Goal: Task Accomplishment & Management: Manage account settings

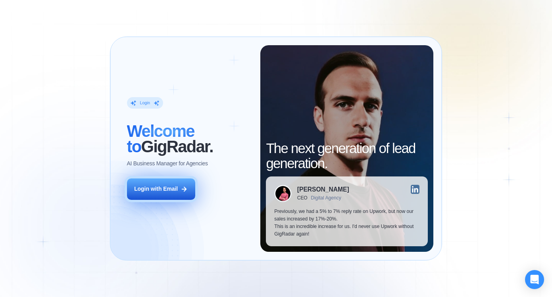
click at [171, 191] on div "Login with Email" at bounding box center [156, 189] width 44 height 8
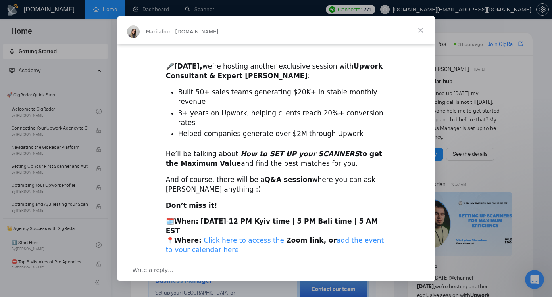
scroll to position [191, 0]
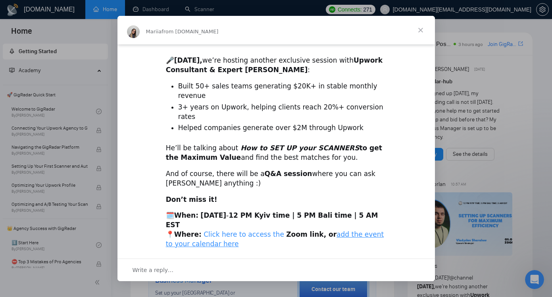
click at [238, 230] on link "Click here to access the" at bounding box center [243, 234] width 81 height 8
click at [347, 230] on link "add the event to your calendar here" at bounding box center [275, 238] width 218 height 17
click at [420, 30] on span "Close" at bounding box center [420, 30] width 29 height 29
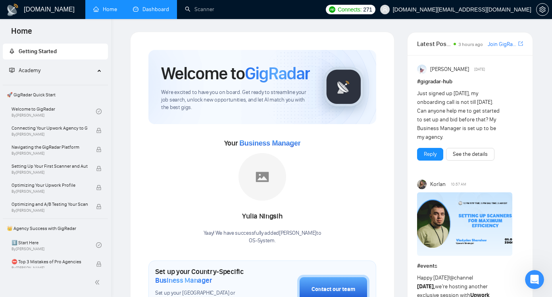
click at [154, 8] on link "Dashboard" at bounding box center [151, 9] width 36 height 7
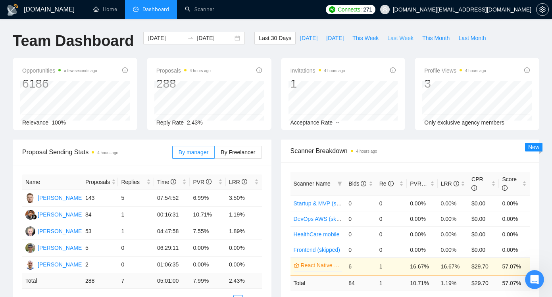
click at [395, 37] on span "Last Week" at bounding box center [400, 38] width 26 height 9
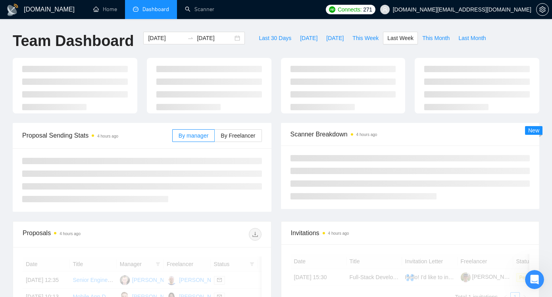
type input "[DATE]"
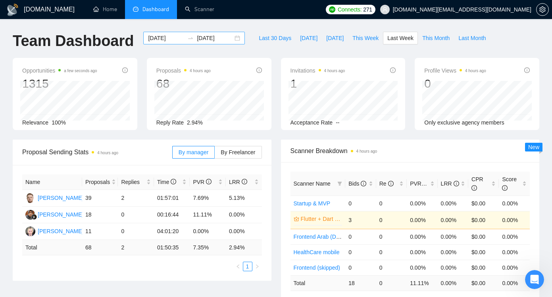
click at [218, 40] on input "[DATE]" at bounding box center [215, 38] width 36 height 9
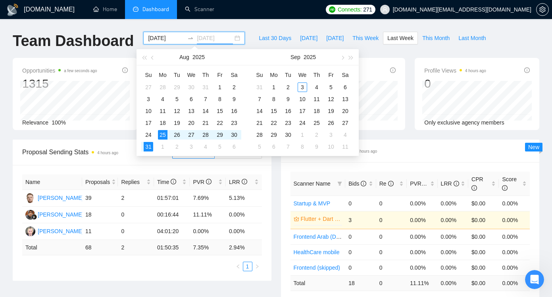
click at [162, 131] on div "25" at bounding box center [163, 135] width 10 height 10
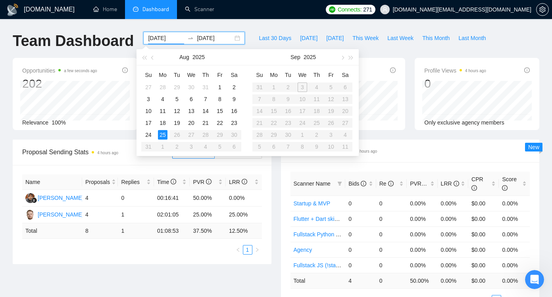
click at [213, 148] on table "Su Mo Tu We Th Fr Sa 27 28 29 30 31 1 2 3 4 5 6 7 8 9 10 11 12 13 14 15 16 17 1…" at bounding box center [191, 111] width 100 height 84
click at [303, 85] on table "Su Mo Tu We Th Fr Sa 31 1 2 3 4 5 6 7 8 9 10 11 12 13 14 15 16 17 18 19 20 21 2…" at bounding box center [302, 111] width 100 height 84
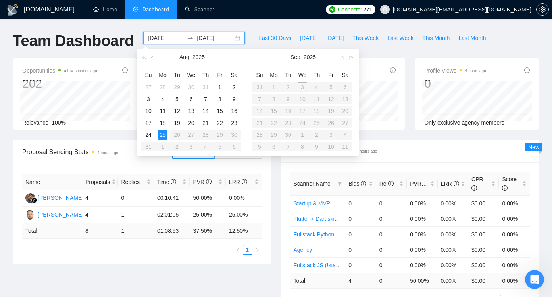
click at [303, 85] on table "Su Mo Tu We Th Fr Sa 31 1 2 3 4 5 6 7 8 9 10 11 12 13 14 15 16 17 18 19 20 21 2…" at bounding box center [302, 111] width 100 height 84
click at [382, 70] on div "Invitations 4 hours ago 0" at bounding box center [343, 78] width 106 height 25
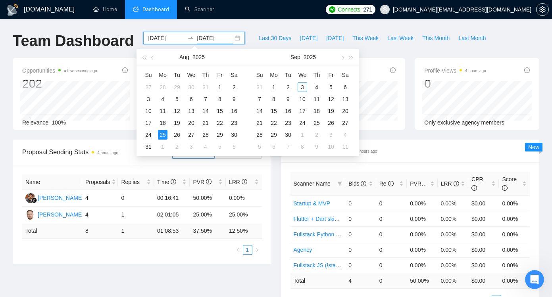
click at [209, 37] on input "[DATE]" at bounding box center [215, 38] width 36 height 9
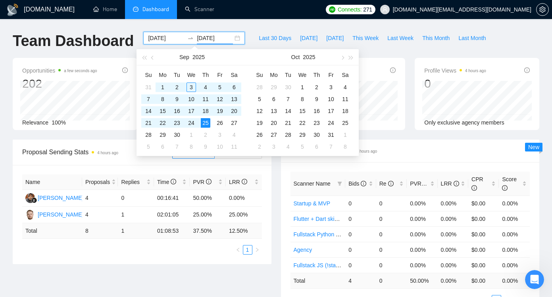
type input "[DATE]"
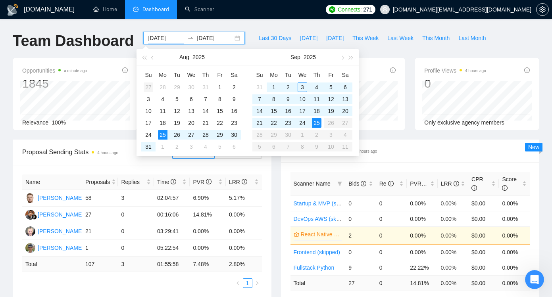
type input "[DATE]"
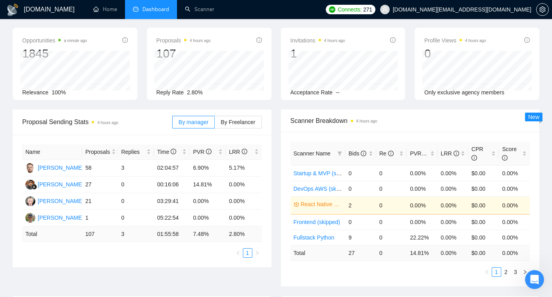
scroll to position [31, 0]
click at [123, 169] on td "3" at bounding box center [136, 167] width 36 height 17
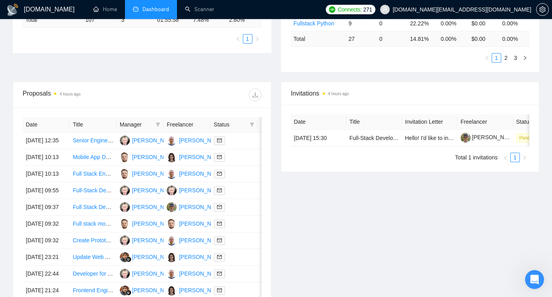
scroll to position [204, 0]
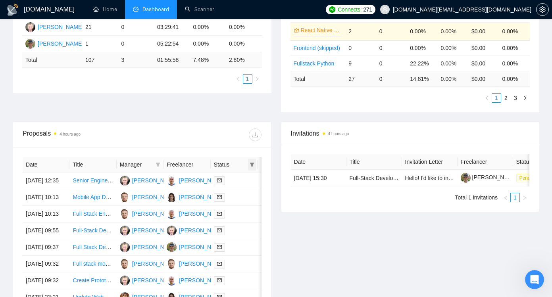
click at [250, 167] on icon "filter" at bounding box center [251, 164] width 5 height 5
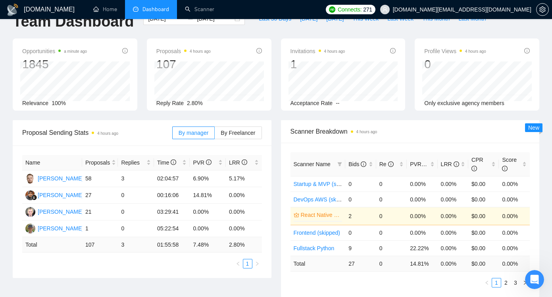
scroll to position [0, 0]
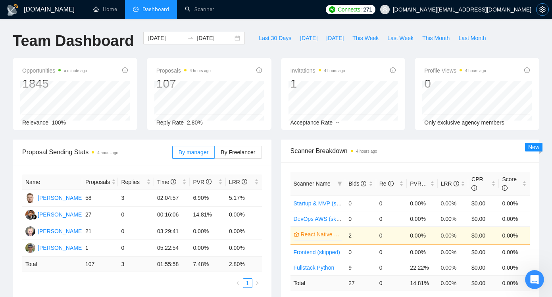
click at [541, 5] on button "button" at bounding box center [542, 9] width 13 height 13
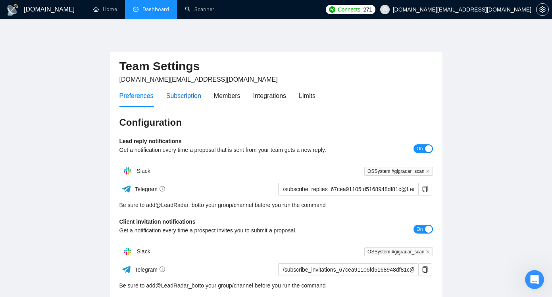
click at [179, 94] on div "Subscription" at bounding box center [183, 96] width 35 height 10
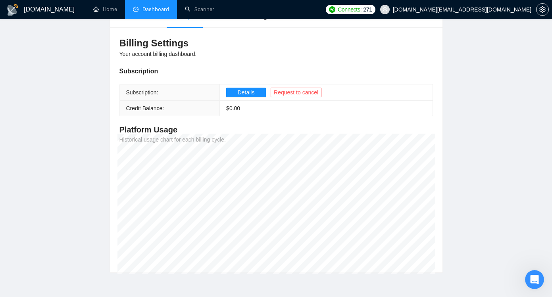
scroll to position [19, 0]
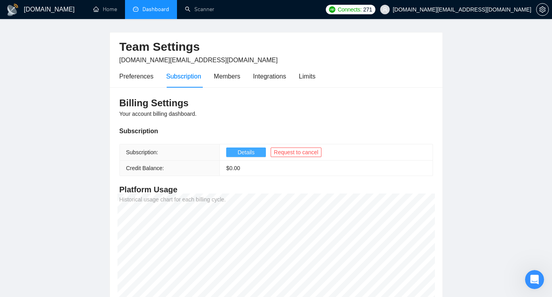
click at [255, 151] on span "Details" at bounding box center [246, 152] width 17 height 9
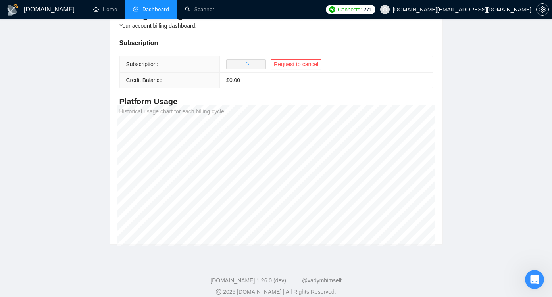
scroll to position [116, 0]
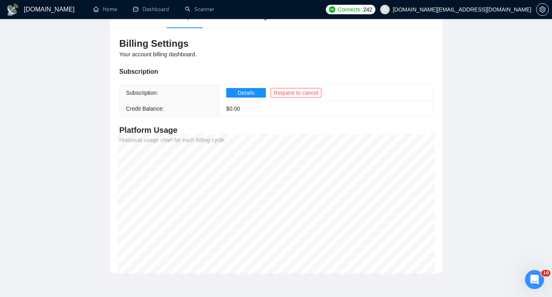
scroll to position [116, 0]
